Goal: Use online tool/utility: Utilize a website feature to perform a specific function

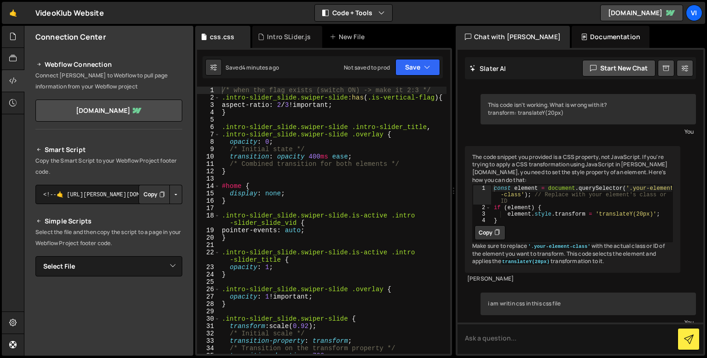
scroll to position [2630, 0]
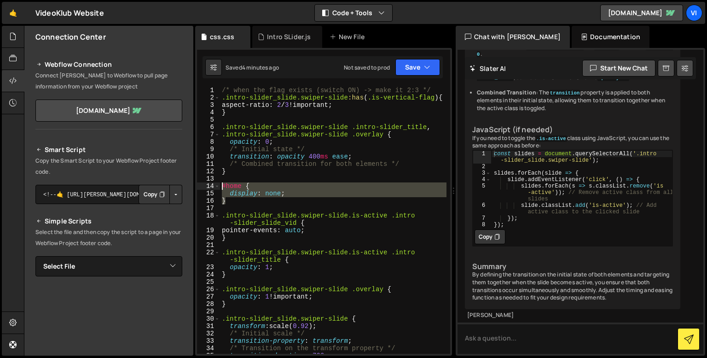
drag, startPoint x: 244, startPoint y: 200, endPoint x: 210, endPoint y: 185, distance: 37.5
click at [210, 185] on div "} 1 2 3 4 5 6 7 8 9 10 11 12 13 14 15 16 17 18 19 20 21 22 23 24 25 26 27 28 29…" at bounding box center [323, 220] width 253 height 267
type textarea "#home { display: none;"
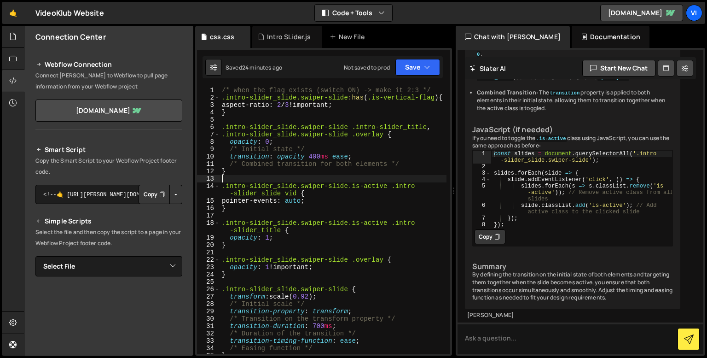
click at [297, 170] on div "/* when the flag exists (switch ON) -> make it 2:3 */ .intro-slider_slide.swipe…" at bounding box center [333, 228] width 227 height 282
type textarea "}"
click at [281, 35] on div "Intro SLider.js" at bounding box center [289, 36] width 44 height 9
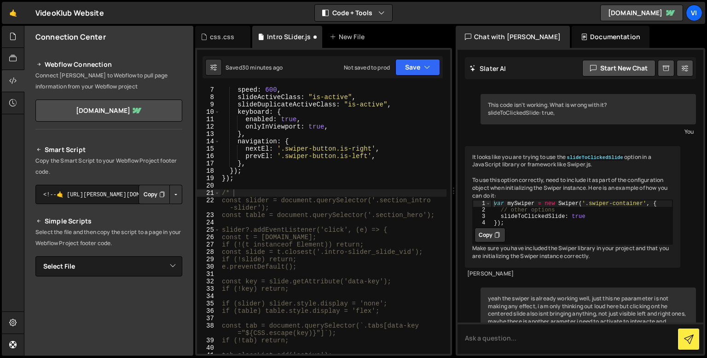
scroll to position [3904, 0]
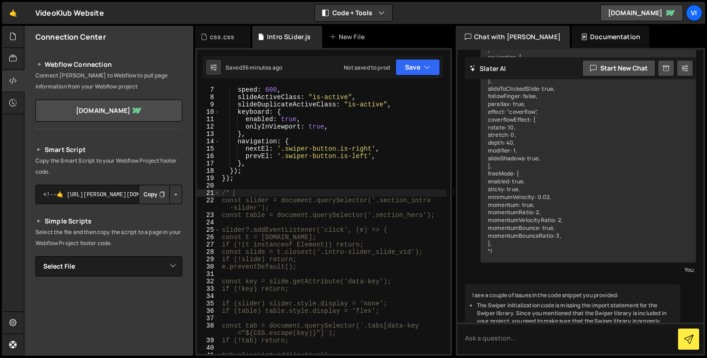
type textarea "});"
click at [303, 175] on div "speed : 600 , slideActiveClass : "is-active" , slideDuplicateActiveClass : "is-…" at bounding box center [333, 230] width 227 height 289
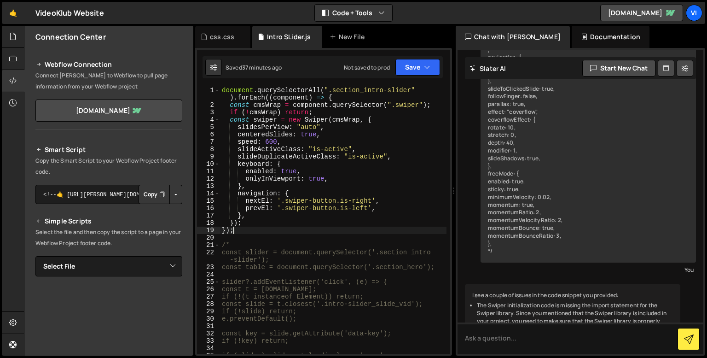
scroll to position [0, 0]
click at [227, 41] on div "css.css" at bounding box center [222, 36] width 24 height 9
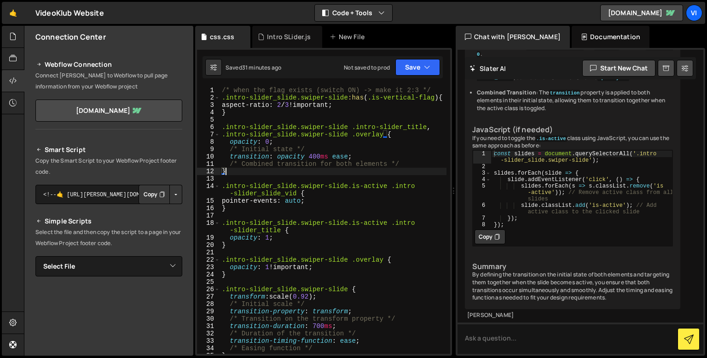
click at [279, 170] on div "/* when the flag exists (switch ON) -> make it 2:3 */ .intro-slider_slide.swipe…" at bounding box center [333, 228] width 227 height 282
type textarea "}"
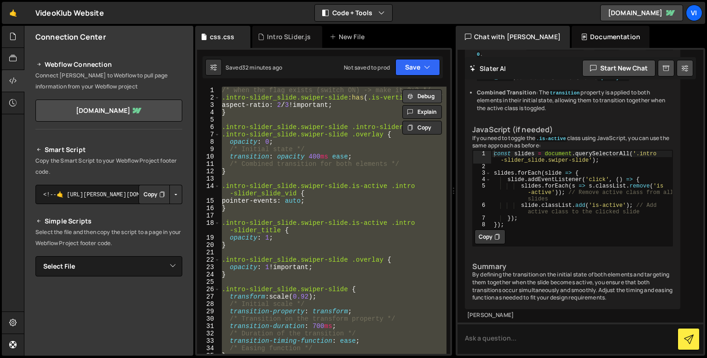
click at [425, 97] on button "Debug" at bounding box center [422, 96] width 40 height 14
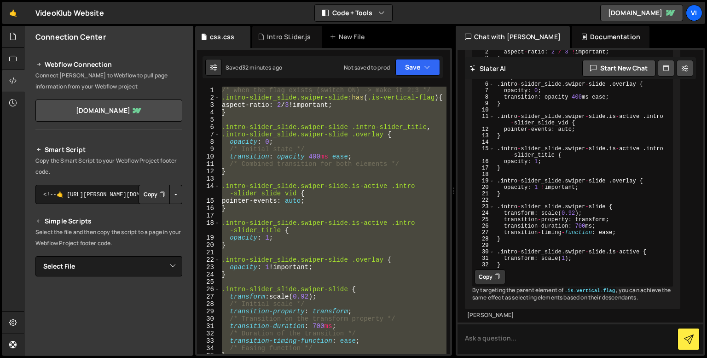
scroll to position [3440, 0]
click at [329, 219] on div "/* when the flag exists (switch ON) -> make it 2:3 */ .intro-slider_slide.swipe…" at bounding box center [333, 228] width 227 height 282
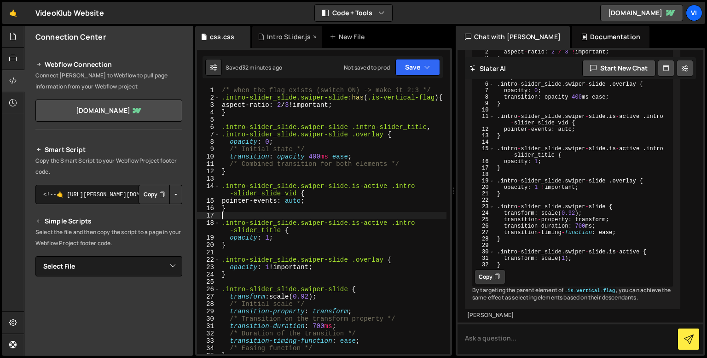
click at [281, 32] on div "Intro SLider.js" at bounding box center [287, 37] width 70 height 22
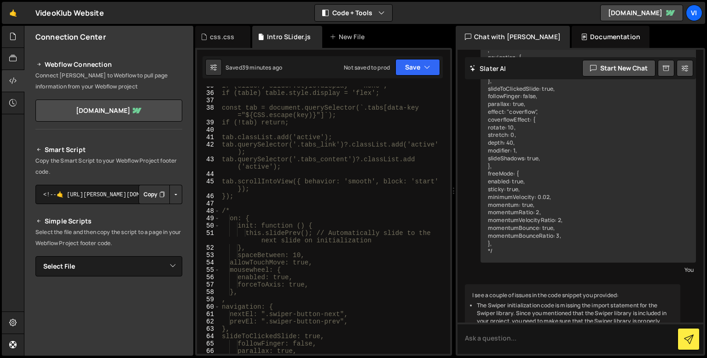
scroll to position [270, 0]
type textarea "spaceBetween: 10,"
drag, startPoint x: 243, startPoint y: 256, endPoint x: 325, endPoint y: 254, distance: 82.0
click at [325, 254] on div "if (slider) slider.style.display = 'none'; if (table) table.style.display = 'fl…" at bounding box center [333, 223] width 227 height 282
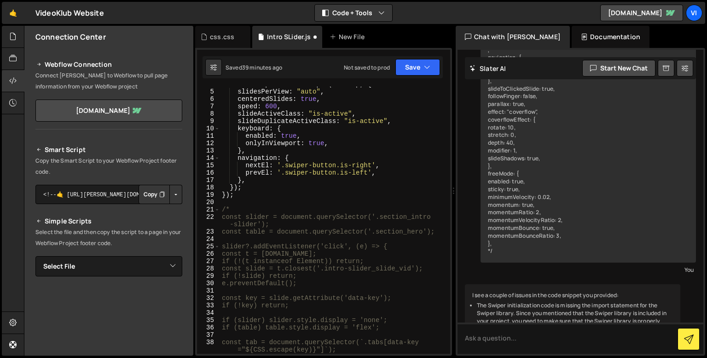
scroll to position [0, 0]
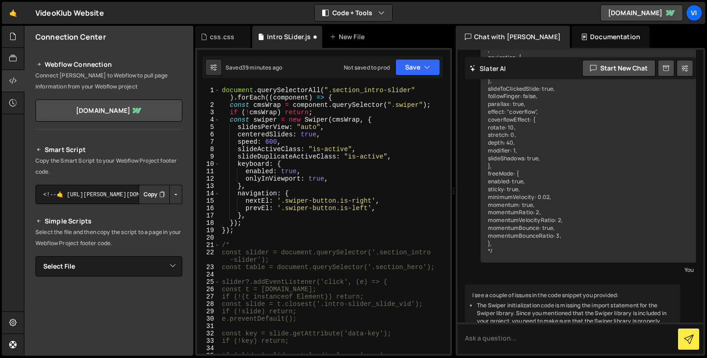
click at [328, 132] on div "document . querySelectorAll ( ".section_intro-slider" ) . forEach (( component …" at bounding box center [333, 231] width 227 height 289
type textarea "centeredSlides: true,"
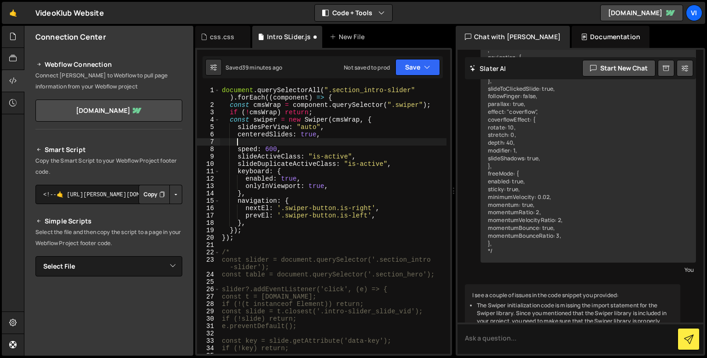
scroll to position [0, 0]
paste textarea "spaceBetween: 10,"
click at [264, 152] on div "document . querySelectorAll ( ".section_intro-slider" ) . forEach (( component …" at bounding box center [333, 231] width 227 height 289
type textarea "speed: 600,"
click at [231, 48] on div "speed: 600, 1 2 3 4 5 6 7 8 9 10 11 12 13 14 15 16 17 18 19 20 21 22 23 24 25 2…" at bounding box center [323, 202] width 257 height 308
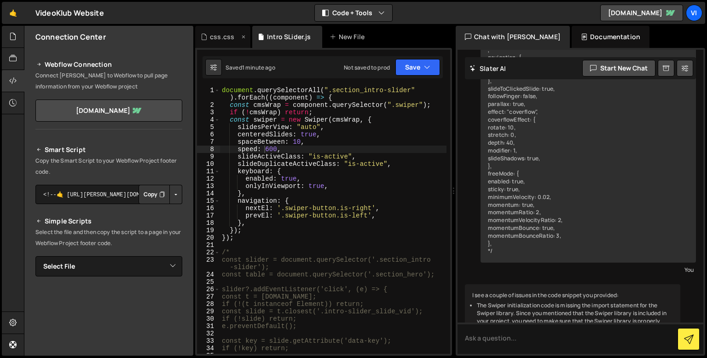
click at [220, 39] on div "css.css" at bounding box center [222, 36] width 24 height 9
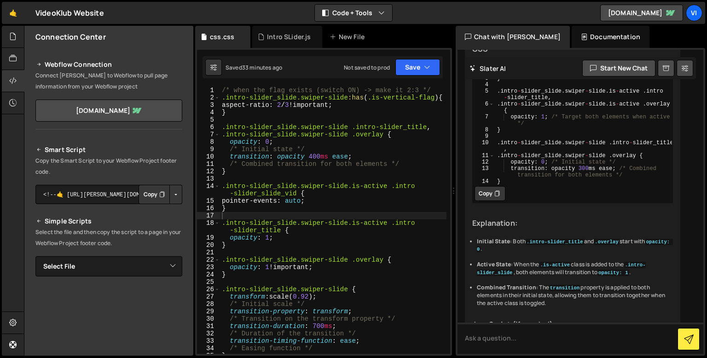
scroll to position [3151, 0]
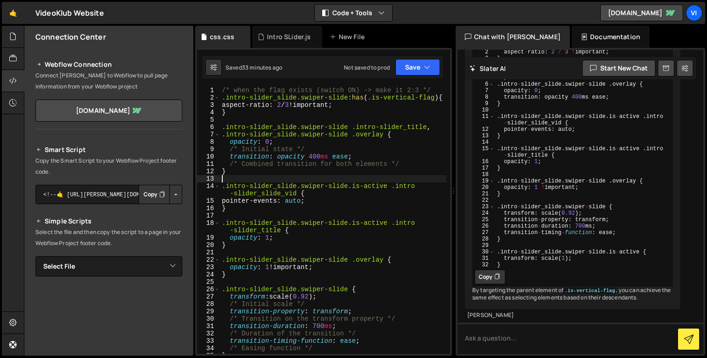
click at [293, 175] on div "/* when the flag exists (switch ON) -> make it 2:3 */ .intro-slider_slide.swipe…" at bounding box center [333, 228] width 227 height 282
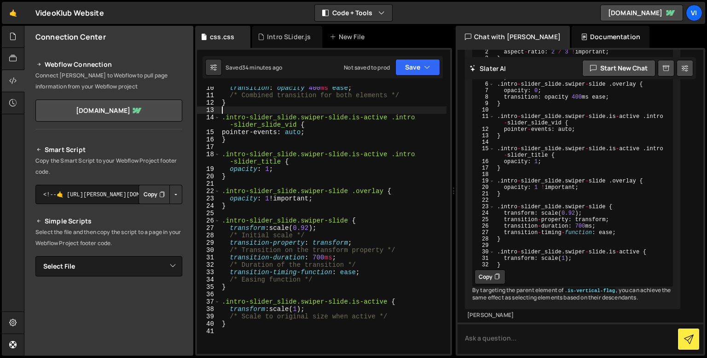
scroll to position [68, 0]
click at [290, 233] on div "transition : opacity 400 ms ease ; /* Combined transition for both elements */ …" at bounding box center [333, 225] width 227 height 282
click at [329, 227] on div "transition : opacity 400 ms ease ; /* Combined transition for both elements */ …" at bounding box center [333, 225] width 227 height 282
click at [330, 254] on div "transition : opacity 400 ms ease ; /* Combined transition for both elements */ …" at bounding box center [333, 225] width 227 height 282
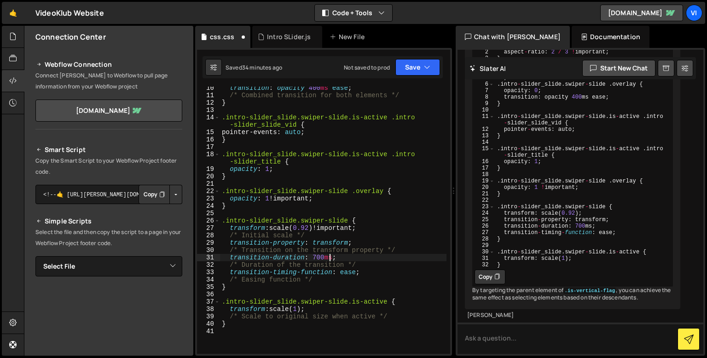
click at [303, 308] on div "transition : opacity 400 ms ease ; /* Combined transition for both elements */ …" at bounding box center [333, 225] width 227 height 282
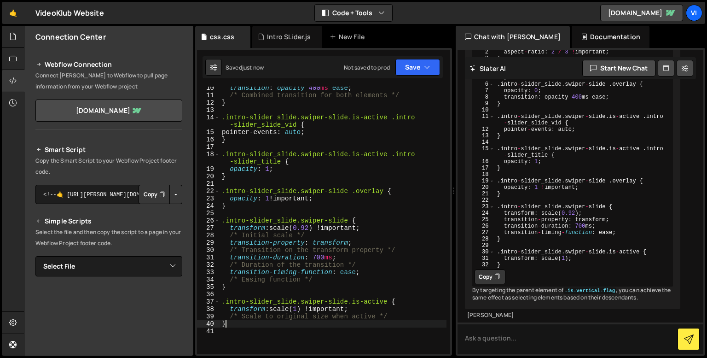
click at [313, 326] on div "transition : opacity 400 ms ease ; /* Combined transition for both elements */ …" at bounding box center [333, 225] width 227 height 282
type textarea "}"
click at [238, 107] on div "transition : opacity 400 ms ease ; /* Combined transition for both elements */ …" at bounding box center [333, 225] width 227 height 282
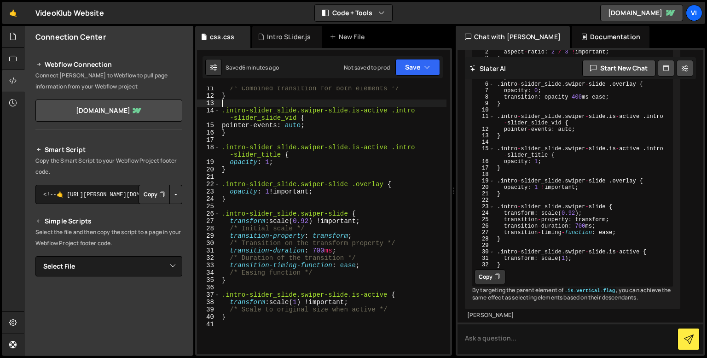
scroll to position [76, 0]
type textarea "}"
